Goal: Task Accomplishment & Management: Manage account settings

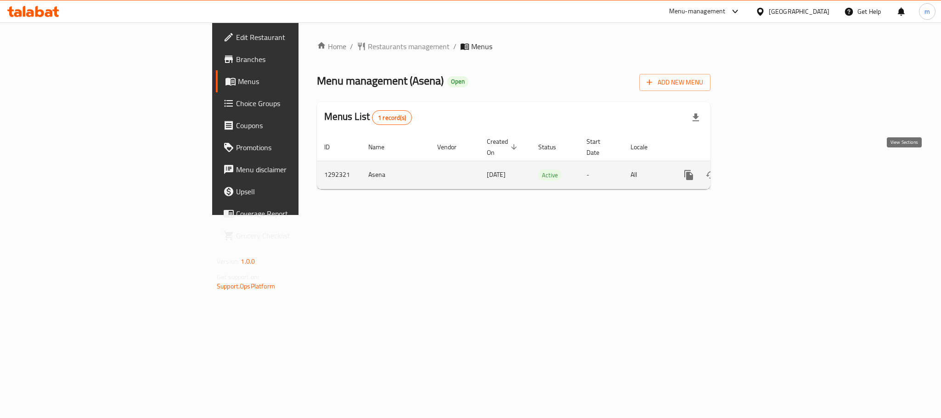
click at [761, 170] on icon "enhanced table" at bounding box center [755, 175] width 11 height 11
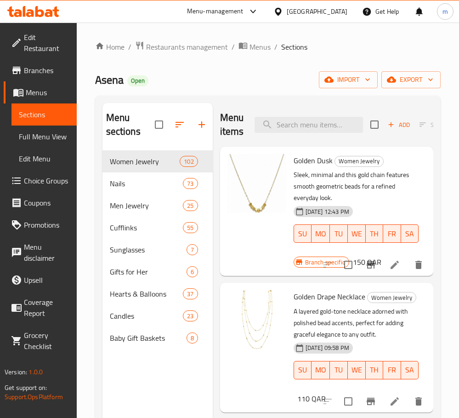
click at [240, 86] on div "Asena Open import export" at bounding box center [268, 79] width 346 height 17
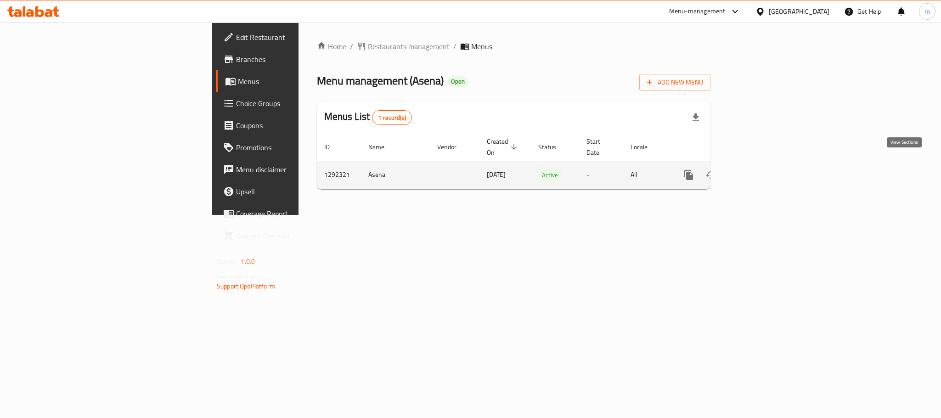
click at [761, 170] on icon "enhanced table" at bounding box center [755, 175] width 11 height 11
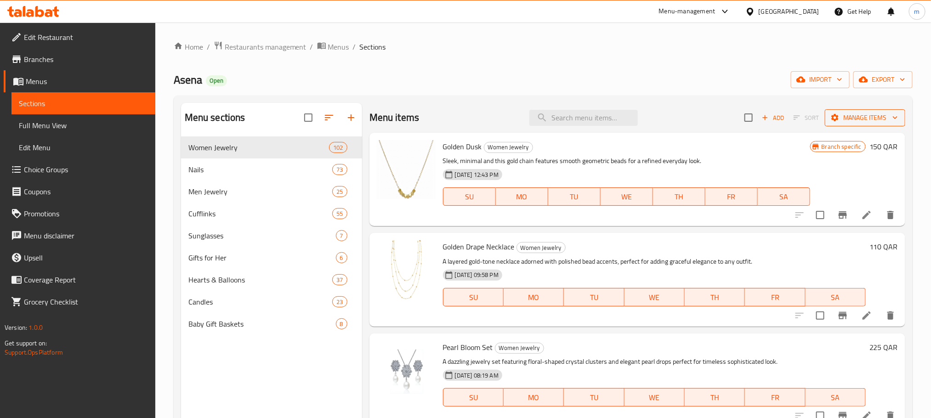
click at [851, 113] on span "Manage items" at bounding box center [865, 117] width 66 height 11
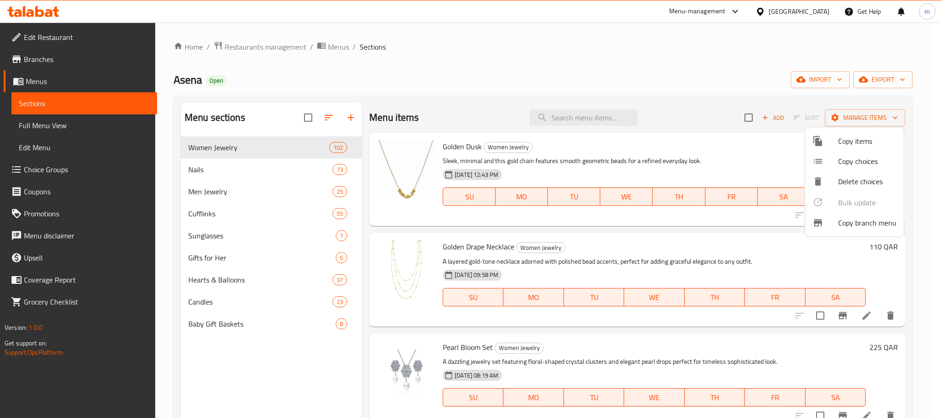
click at [859, 225] on span "Copy branch menu" at bounding box center [868, 222] width 58 height 11
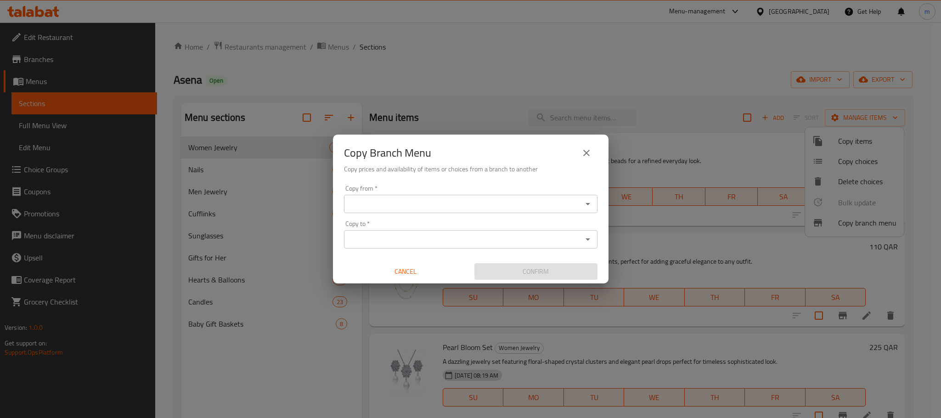
click at [477, 206] on input "Copy from   *" at bounding box center [463, 204] width 233 height 13
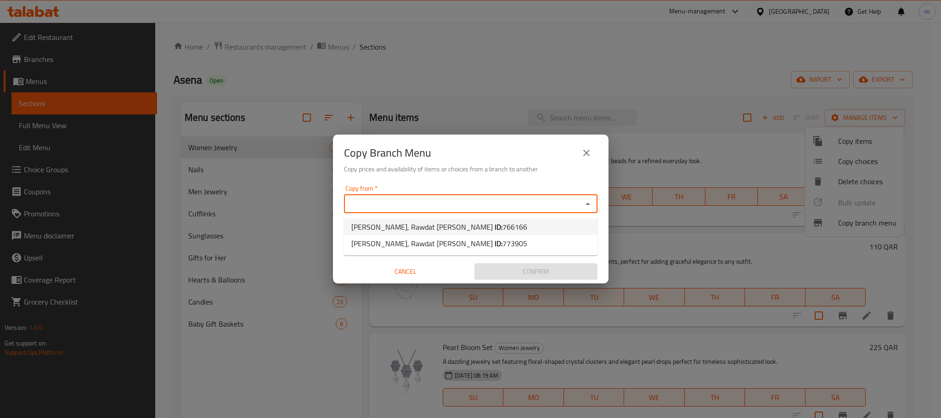
click at [503, 228] on span "766166" at bounding box center [515, 227] width 25 height 14
type input "Asena, Rawdat Al Khail"
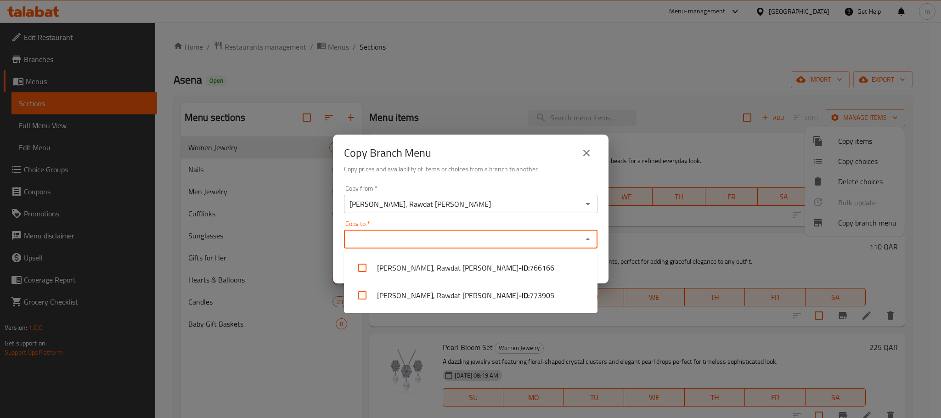
click at [456, 242] on input "Copy to   *" at bounding box center [463, 239] width 233 height 13
click at [530, 291] on span "773905" at bounding box center [542, 295] width 25 height 11
checkbox input "true"
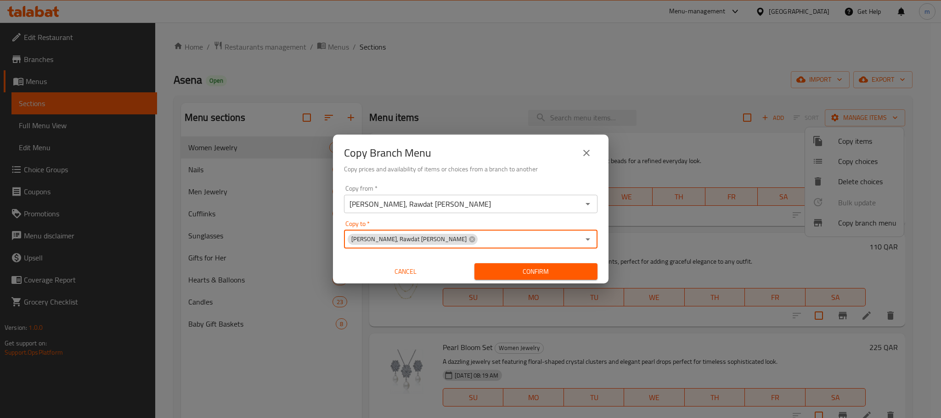
click at [479, 238] on input "Copy to   *" at bounding box center [529, 239] width 101 height 13
click at [524, 271] on span "Confirm" at bounding box center [536, 271] width 108 height 11
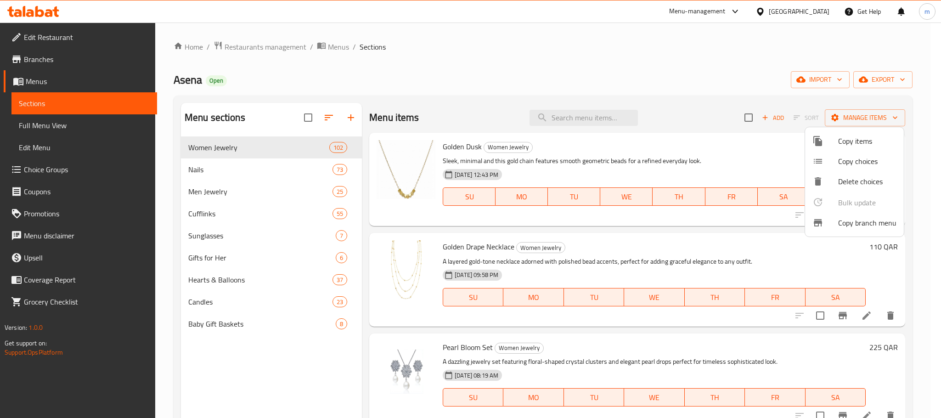
click at [216, 279] on div at bounding box center [470, 209] width 941 height 418
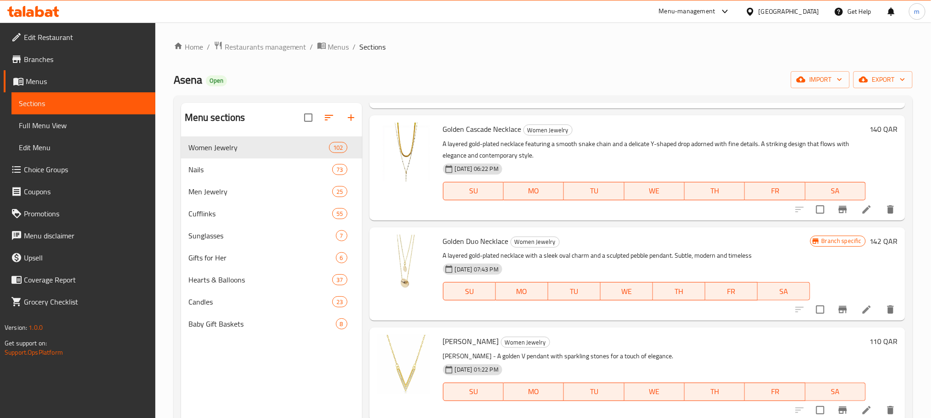
scroll to position [1723, 0]
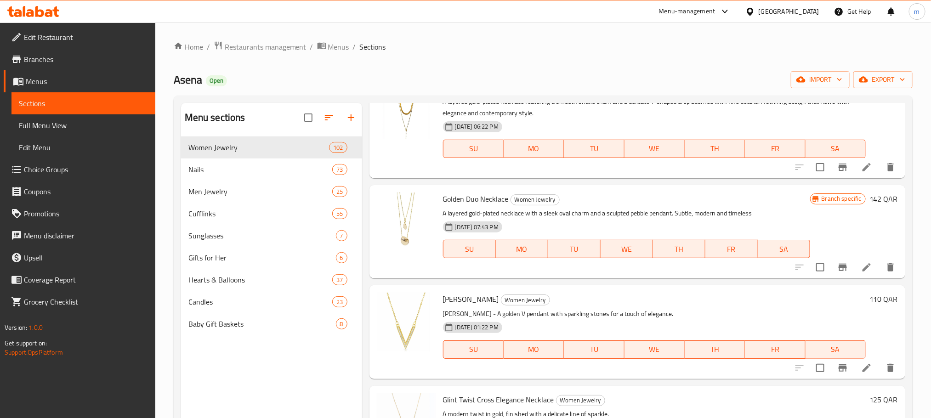
click at [50, 125] on span "Full Menu View" at bounding box center [83, 125] width 129 height 11
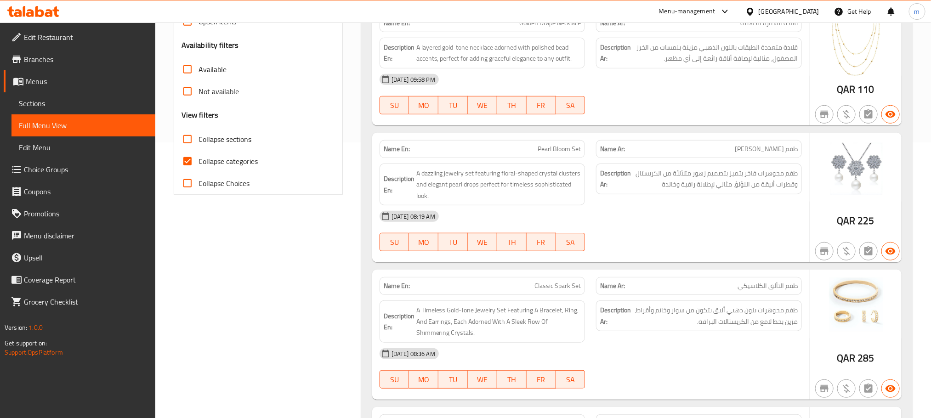
scroll to position [345, 0]
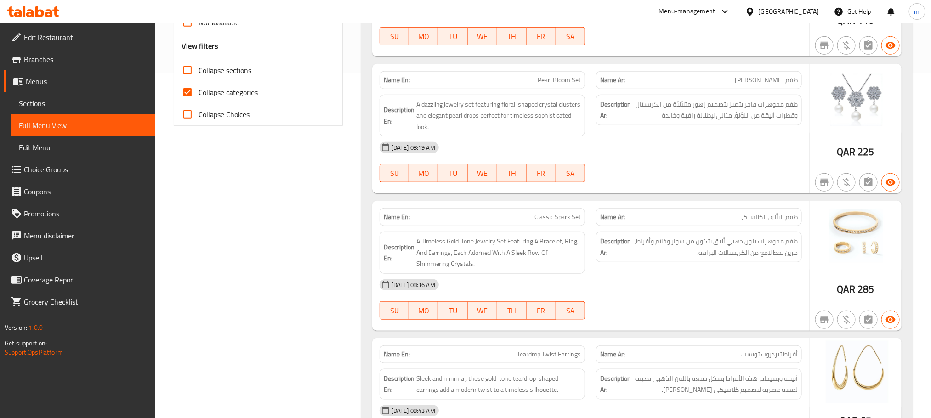
click at [221, 75] on span "Collapse sections" at bounding box center [224, 70] width 53 height 11
click at [198, 75] on input "Collapse sections" at bounding box center [187, 70] width 22 height 22
checkbox input "true"
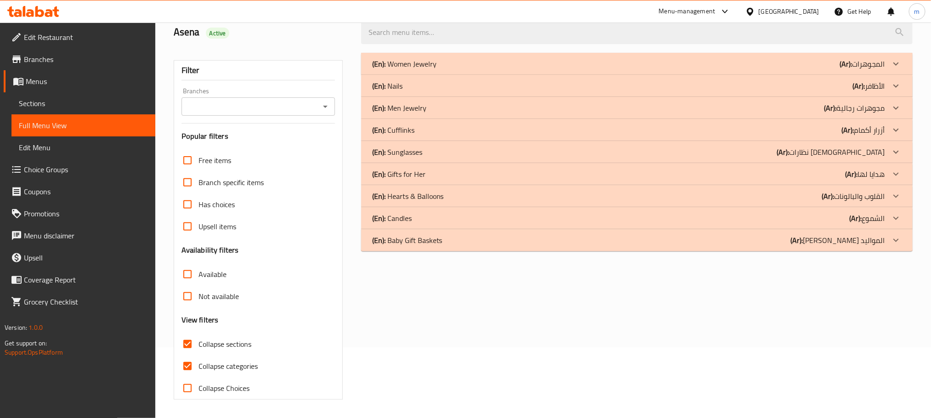
scroll to position [72, 0]
click at [403, 69] on p "(En): Hearts & Balloons" at bounding box center [404, 63] width 64 height 11
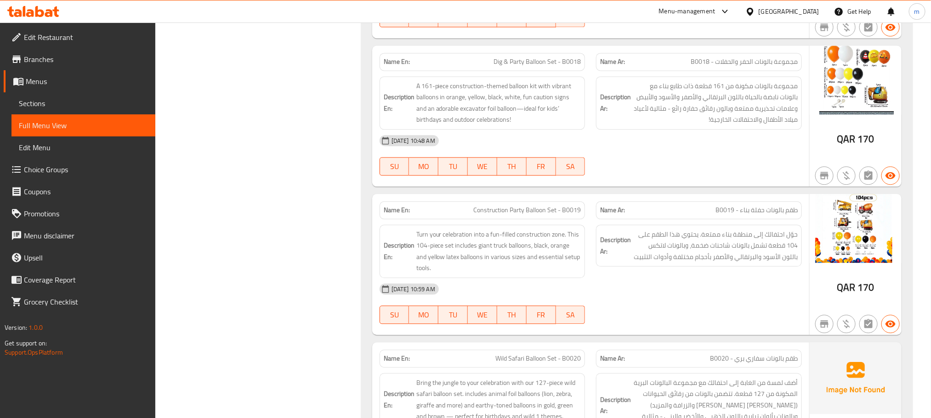
scroll to position [802, 0]
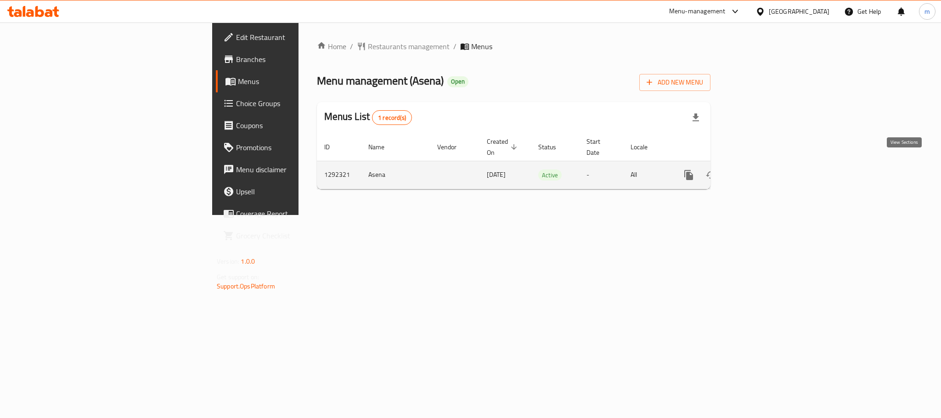
click at [761, 170] on icon "enhanced table" at bounding box center [755, 175] width 11 height 11
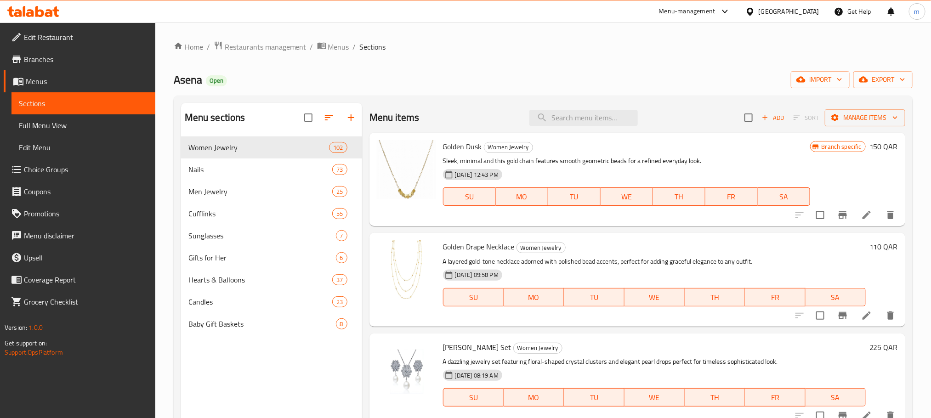
click at [35, 61] on span "Branches" at bounding box center [86, 59] width 124 height 11
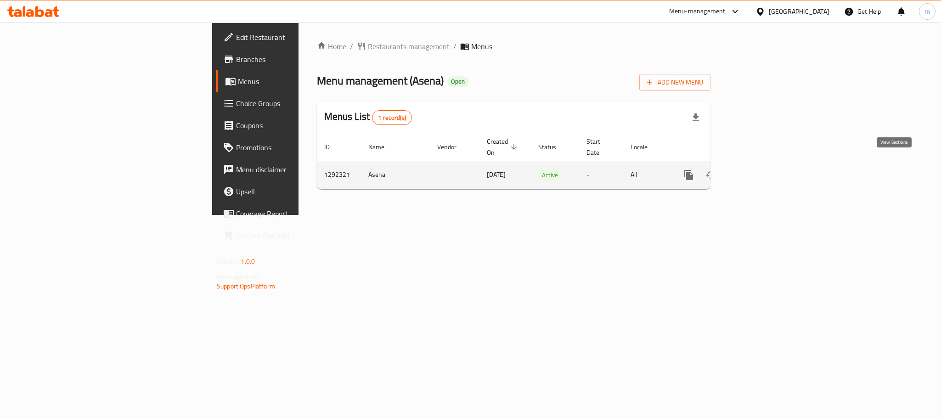
click at [761, 170] on icon "enhanced table" at bounding box center [755, 175] width 11 height 11
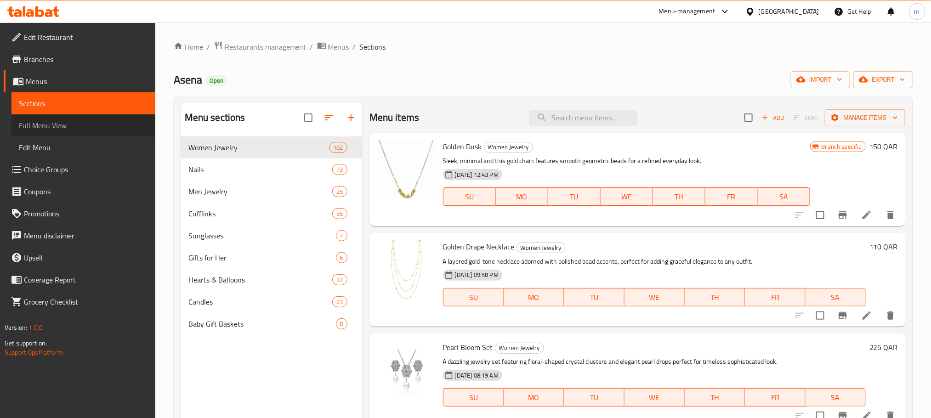
click at [37, 120] on span "Full Menu View" at bounding box center [83, 125] width 129 height 11
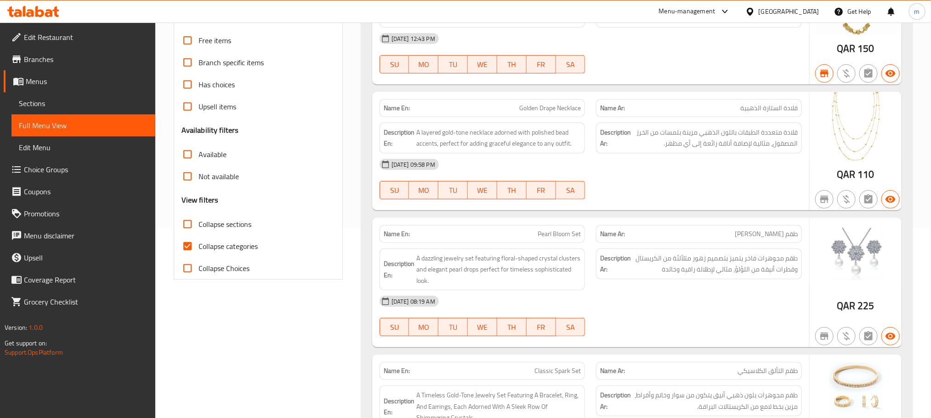
scroll to position [207, 0]
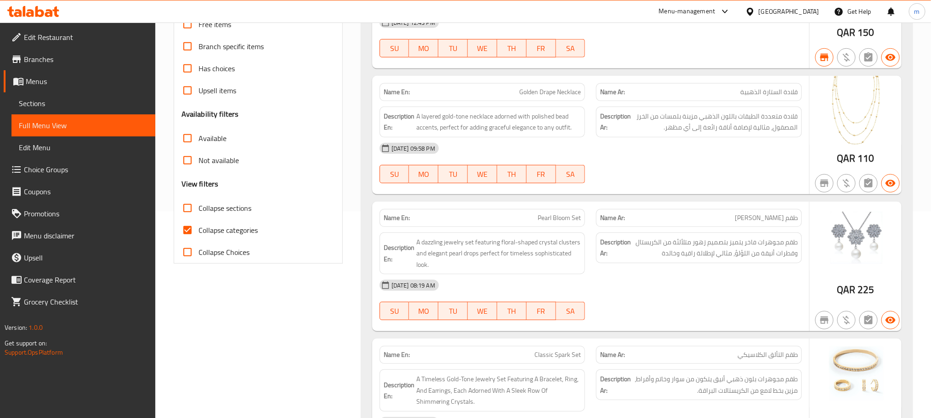
click at [232, 213] on span "Collapse sections" at bounding box center [224, 208] width 53 height 11
click at [198, 213] on input "Collapse sections" at bounding box center [187, 208] width 22 height 22
checkbox input "true"
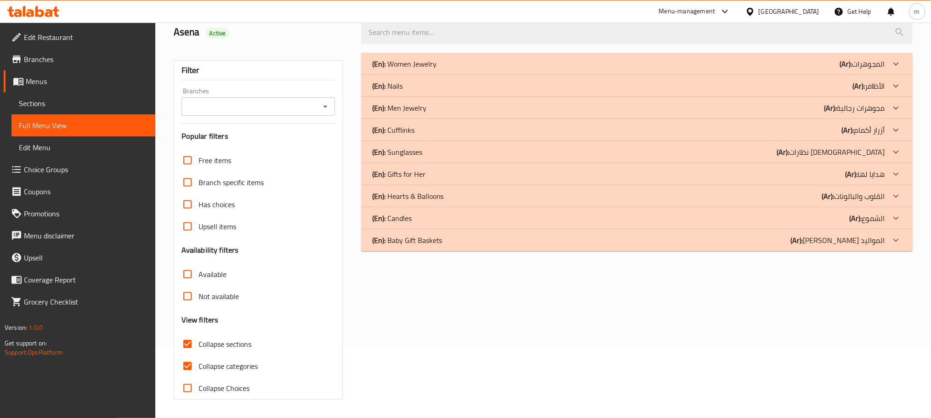
click at [230, 233] on label "Upsell items" at bounding box center [206, 226] width 60 height 22
click at [480, 331] on div "(En): Women Jewelry (Ar): المجوهرات Name En: Golden Dusk Name Ar: غولدن دَسك De…" at bounding box center [637, 226] width 562 height 358
click at [894, 65] on icon at bounding box center [896, 63] width 6 height 3
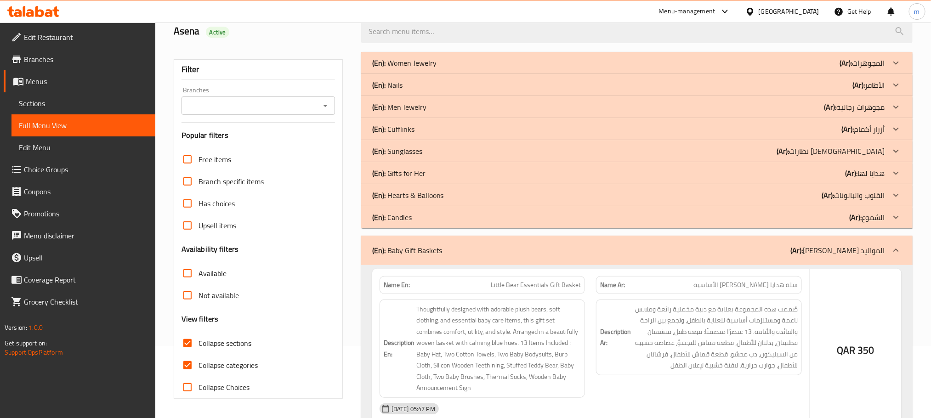
click at [896, 64] on icon at bounding box center [896, 62] width 6 height 3
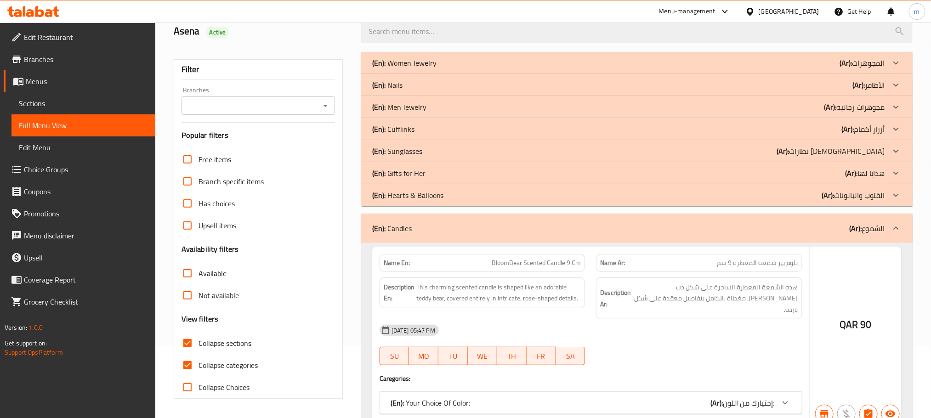
click at [897, 64] on icon at bounding box center [896, 62] width 6 height 3
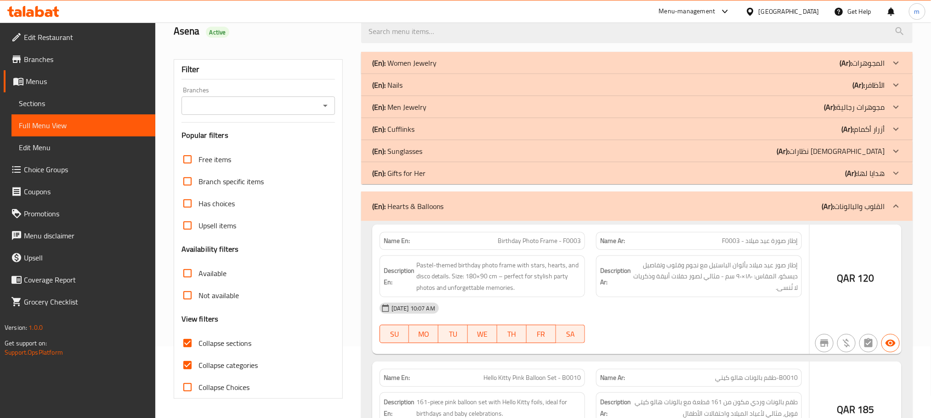
click at [896, 68] on icon at bounding box center [895, 62] width 11 height 11
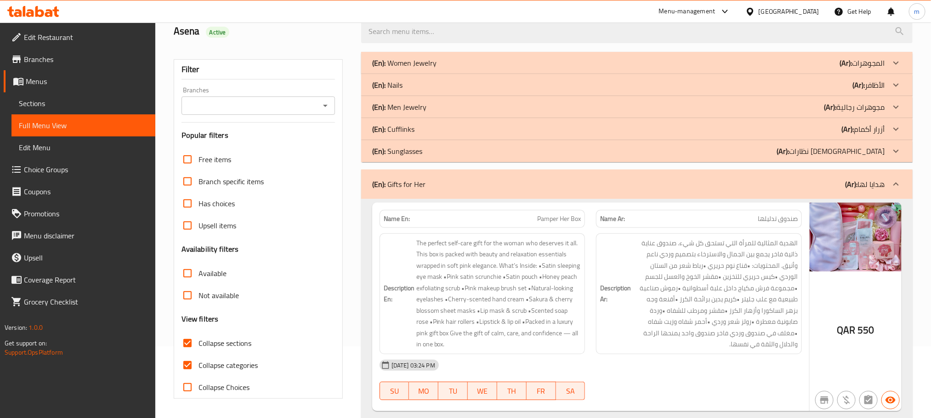
click at [898, 68] on icon at bounding box center [895, 62] width 11 height 11
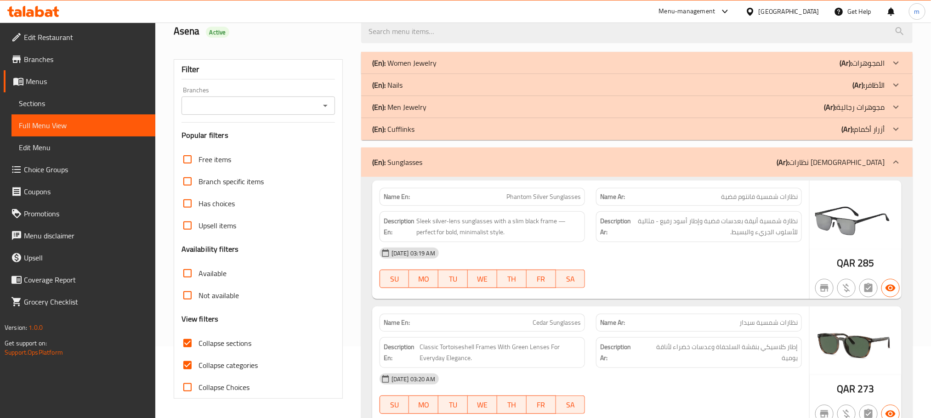
click at [894, 68] on icon at bounding box center [895, 62] width 11 height 11
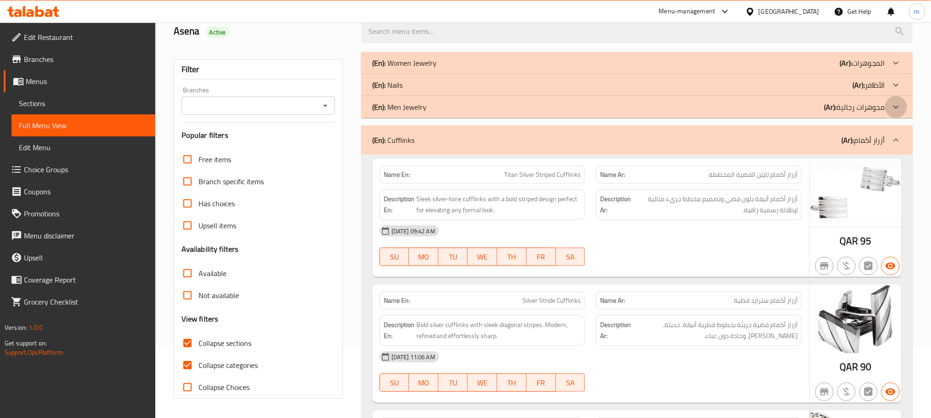
click at [892, 68] on icon at bounding box center [895, 62] width 11 height 11
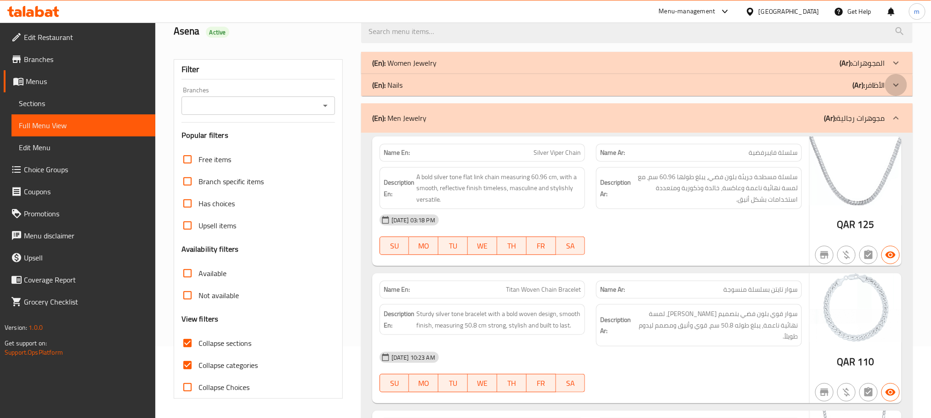
click at [898, 68] on icon at bounding box center [895, 62] width 11 height 11
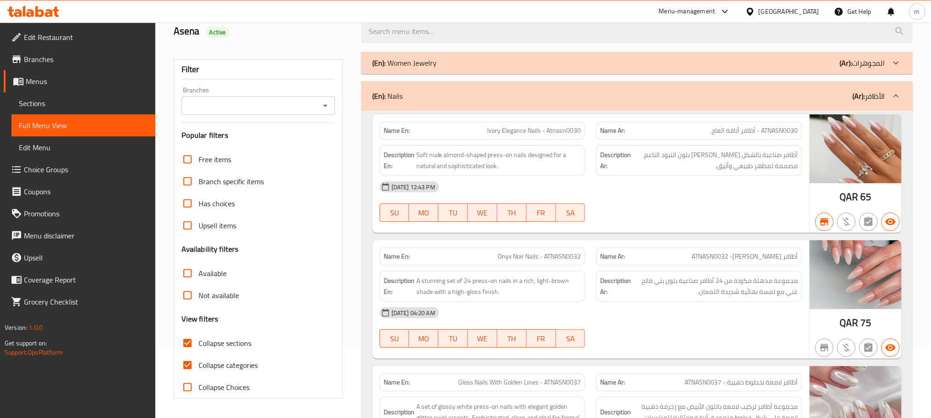
click at [900, 61] on icon at bounding box center [895, 62] width 11 height 11
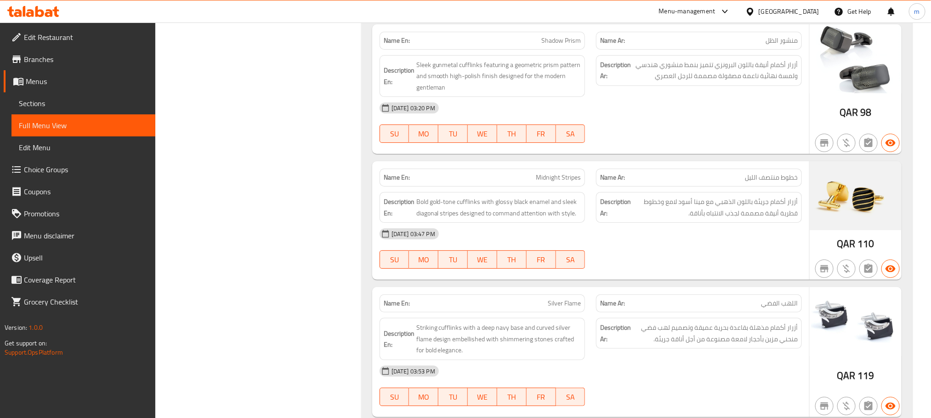
scroll to position [29630, 0]
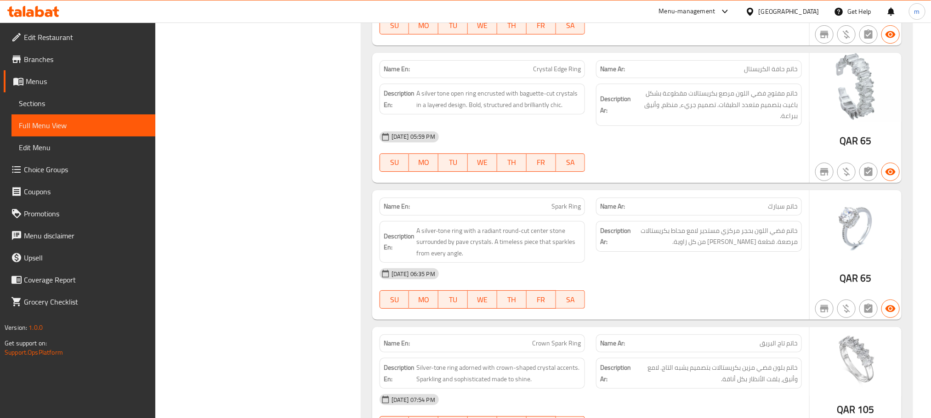
scroll to position [0, 0]
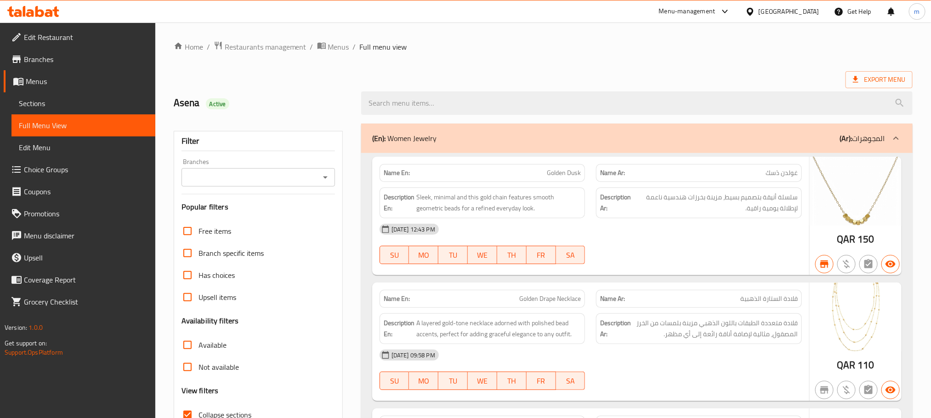
click at [34, 64] on span "Branches" at bounding box center [86, 59] width 124 height 11
